Goal: Ask a question: Seek information or help from site administrators or community

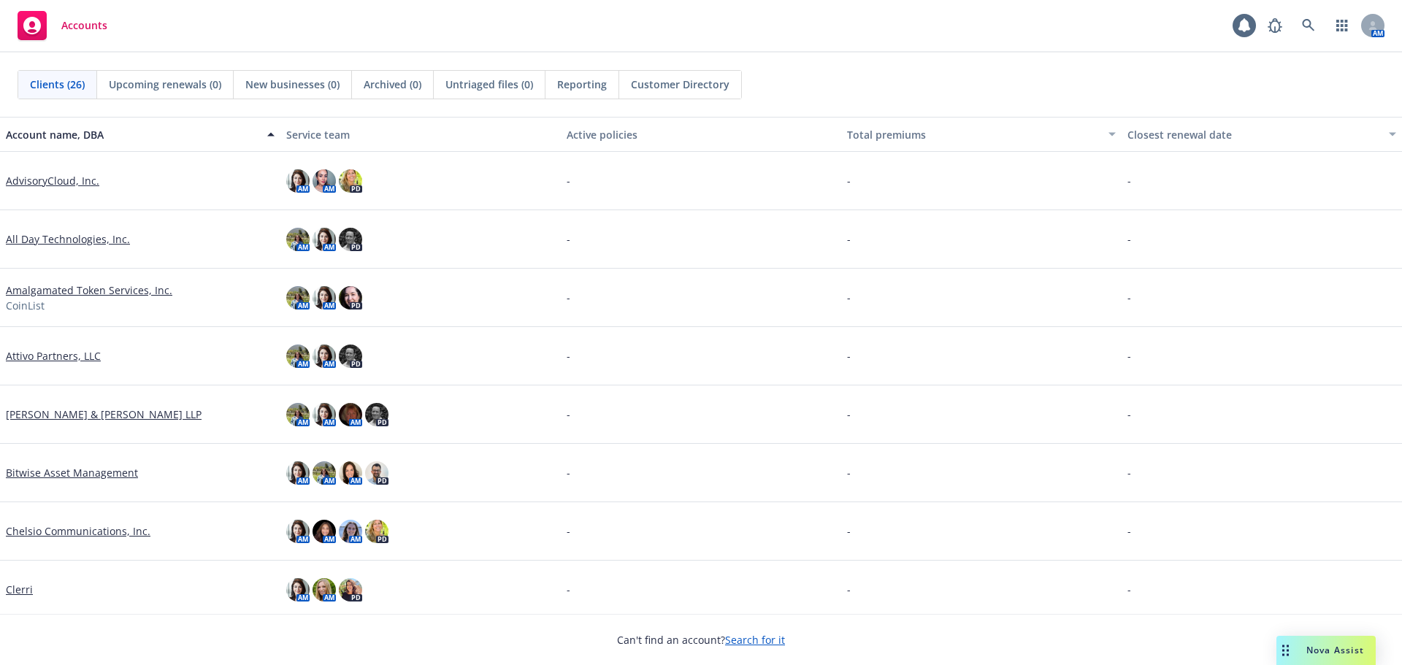
click at [1320, 645] on span "Nova Assist" at bounding box center [1335, 650] width 58 height 12
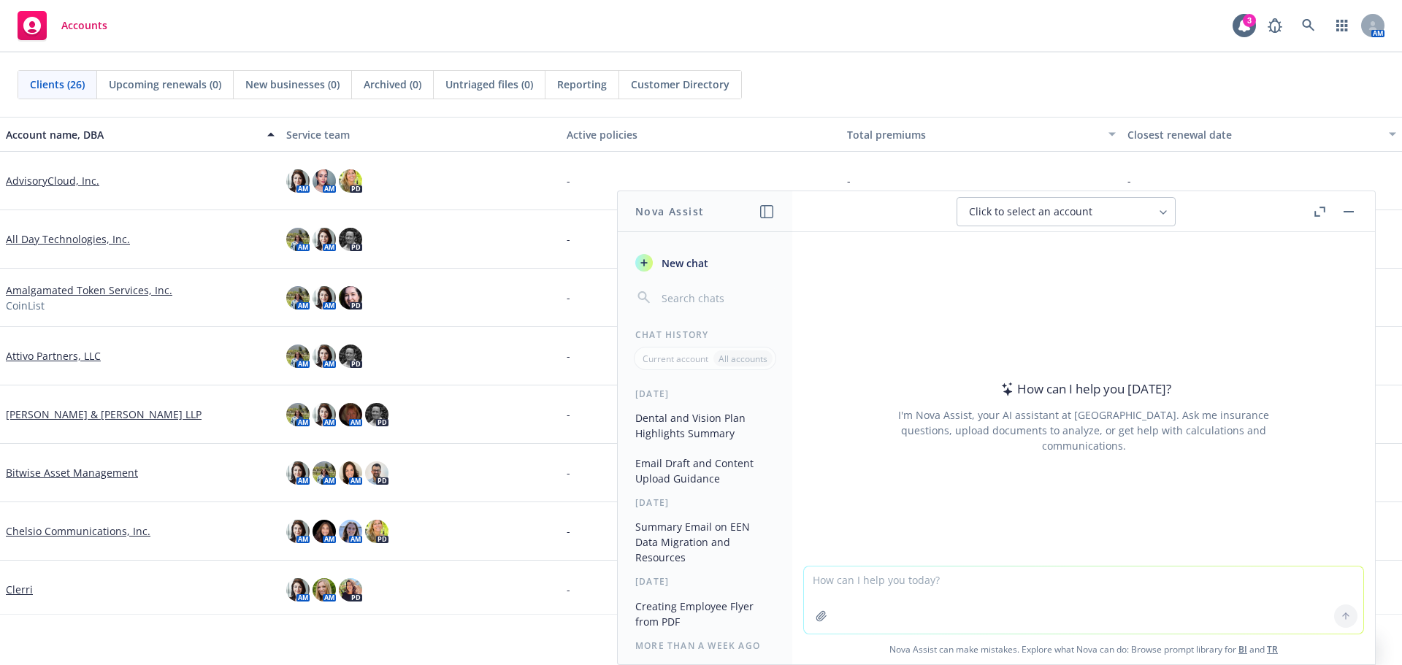
click at [1011, 592] on textarea at bounding box center [1083, 600] width 559 height 67
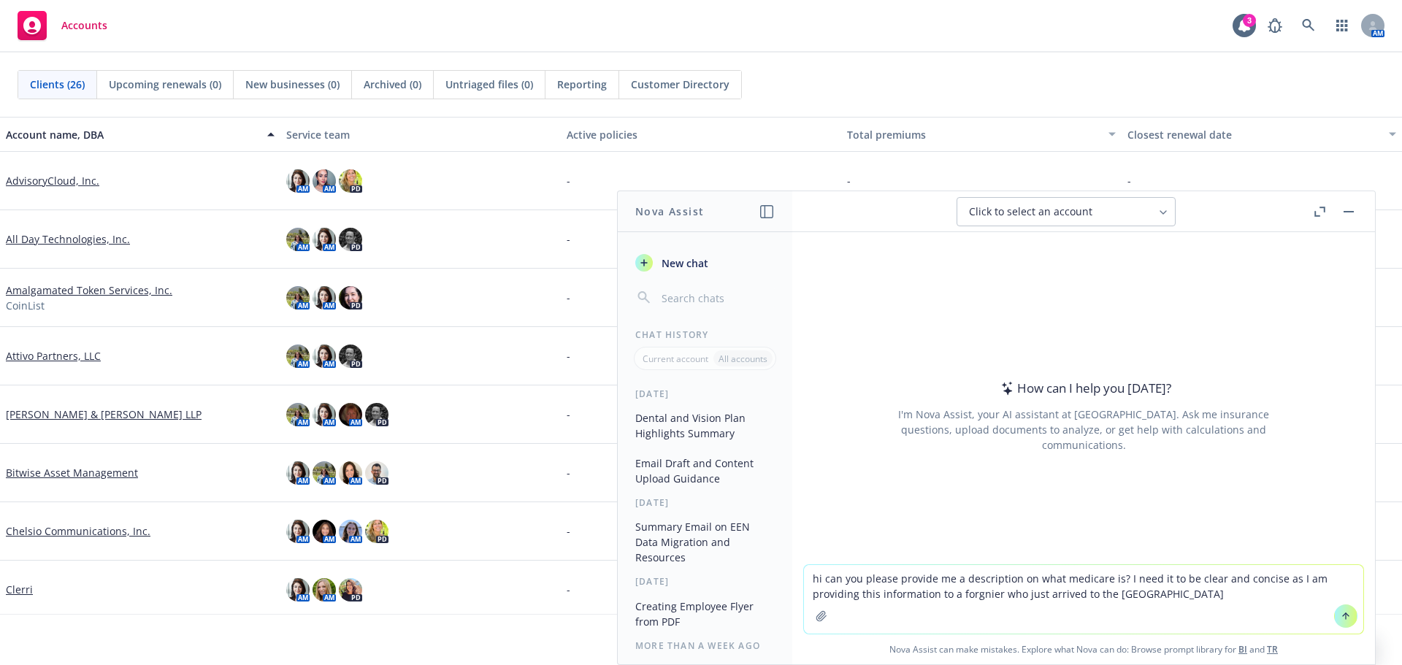
drag, startPoint x: 981, startPoint y: 593, endPoint x: 971, endPoint y: 592, distance: 10.2
click at [971, 592] on textarea "hi can you please provide me a description on what medicare is? I need it to be…" at bounding box center [1083, 599] width 559 height 69
click at [981, 592] on textarea "hi can you please provide me a description on what medicare is? I need it to be…" at bounding box center [1083, 599] width 559 height 69
click at [987, 592] on textarea "hi can you please provide me a description on what medicare is? I need it to be…" at bounding box center [1083, 599] width 559 height 69
type textarea "hi can you please provide me a description on what medicare is? I need it to be…"
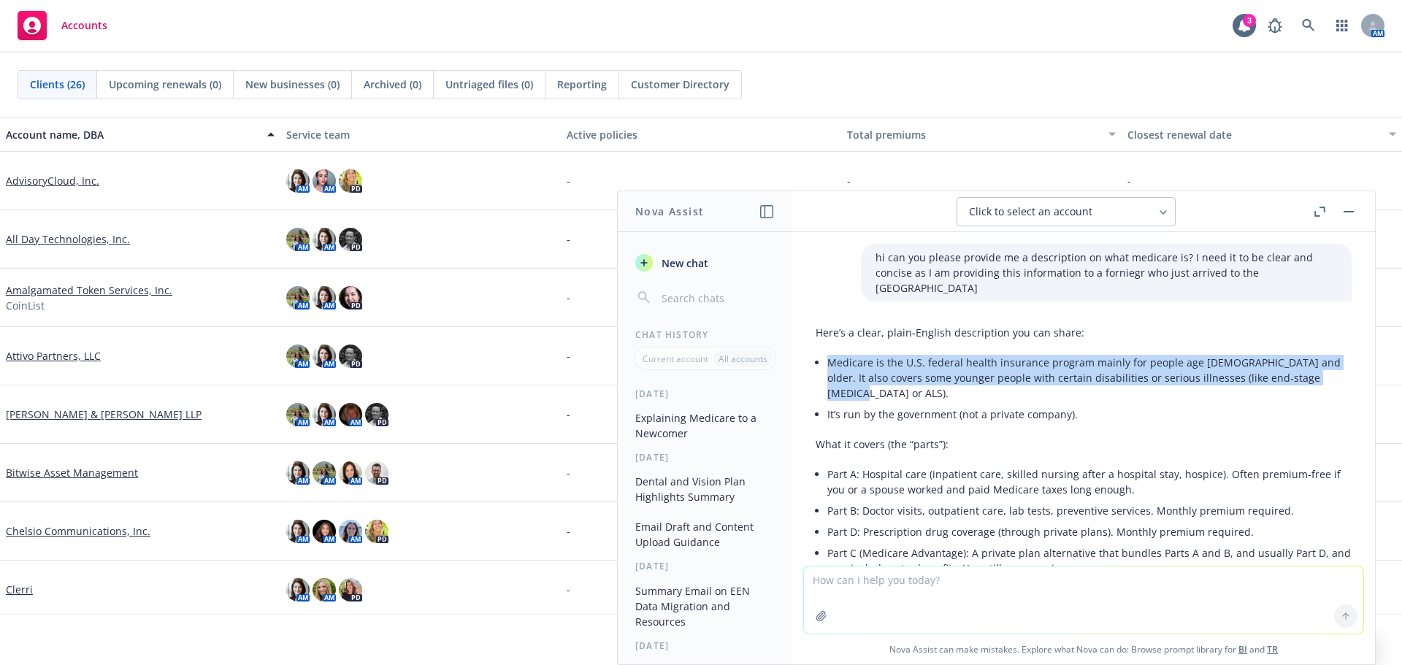
drag, startPoint x: 832, startPoint y: 350, endPoint x: 1325, endPoint y: 364, distance: 493.1
click at [1325, 364] on li "Medicare is the U.S. federal health insurance program mainly for people age [DE…" at bounding box center [1089, 378] width 524 height 52
copy li "Medicare is the U.S. federal health insurance program mainly for people age [DE…"
